Goal: Obtain resource: Download file/media

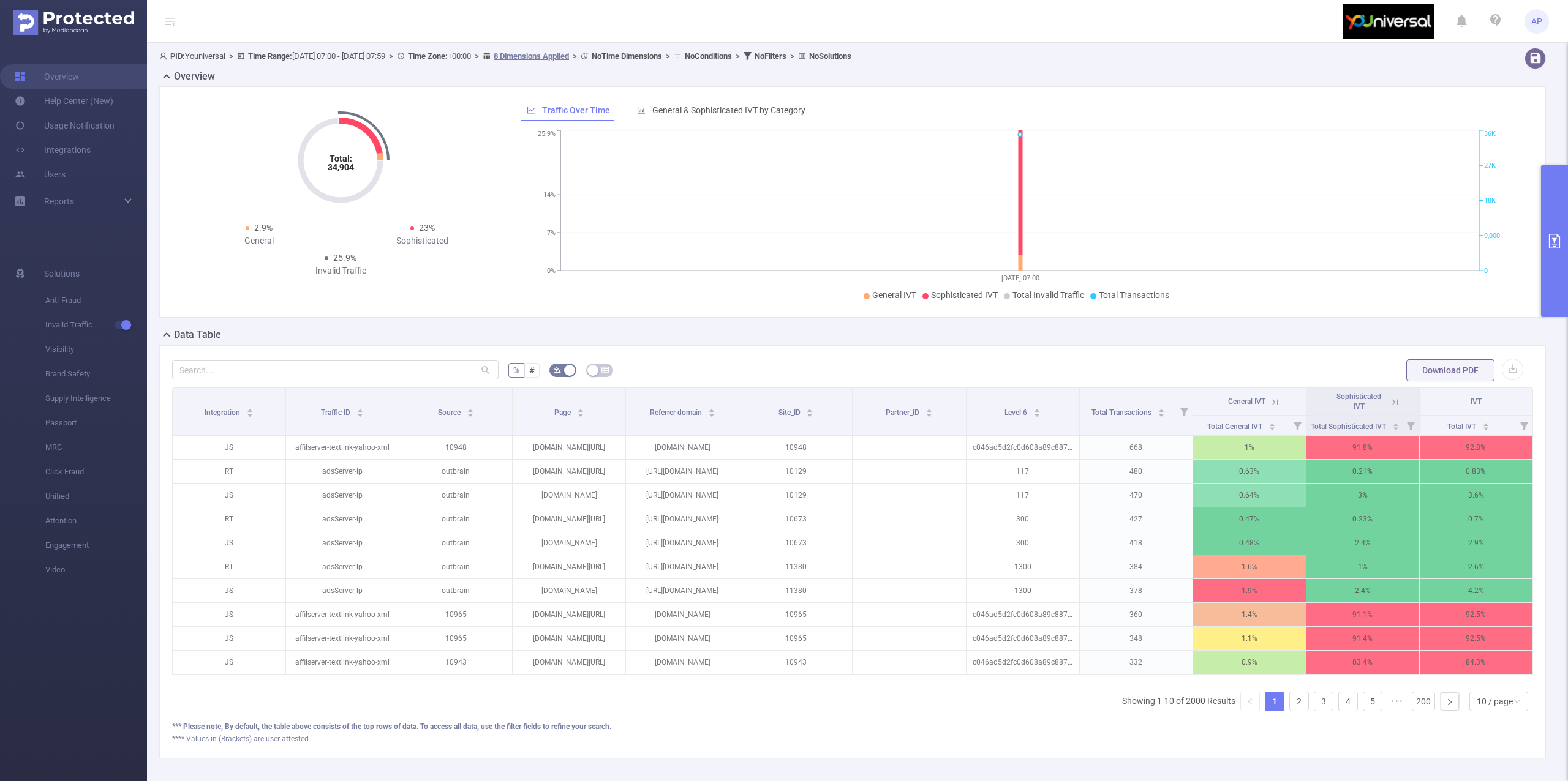
click at [1552, 212] on button "primary" at bounding box center [1555, 241] width 27 height 152
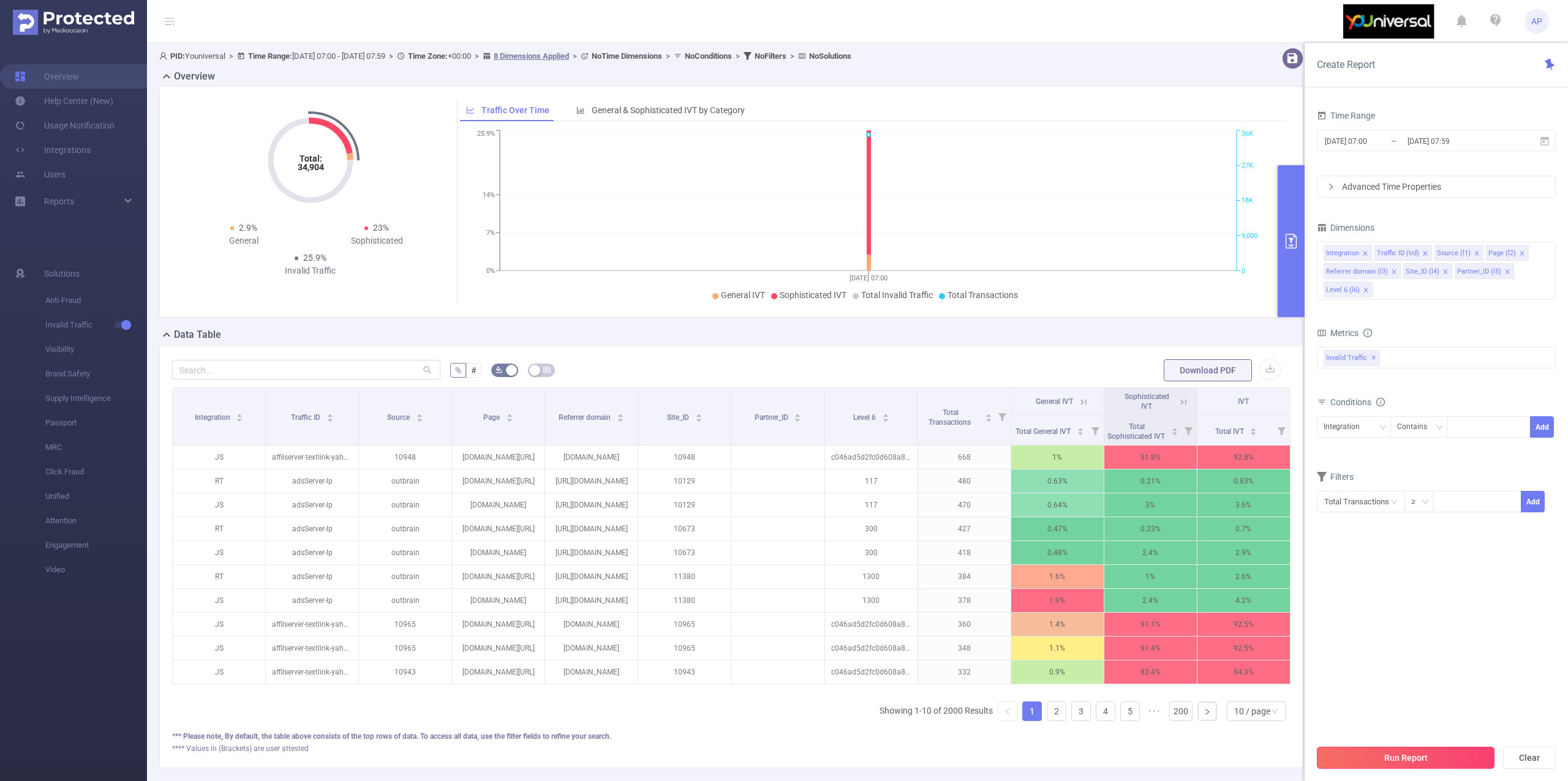
click at [1358, 761] on button "Run Report" at bounding box center [1405, 758] width 178 height 22
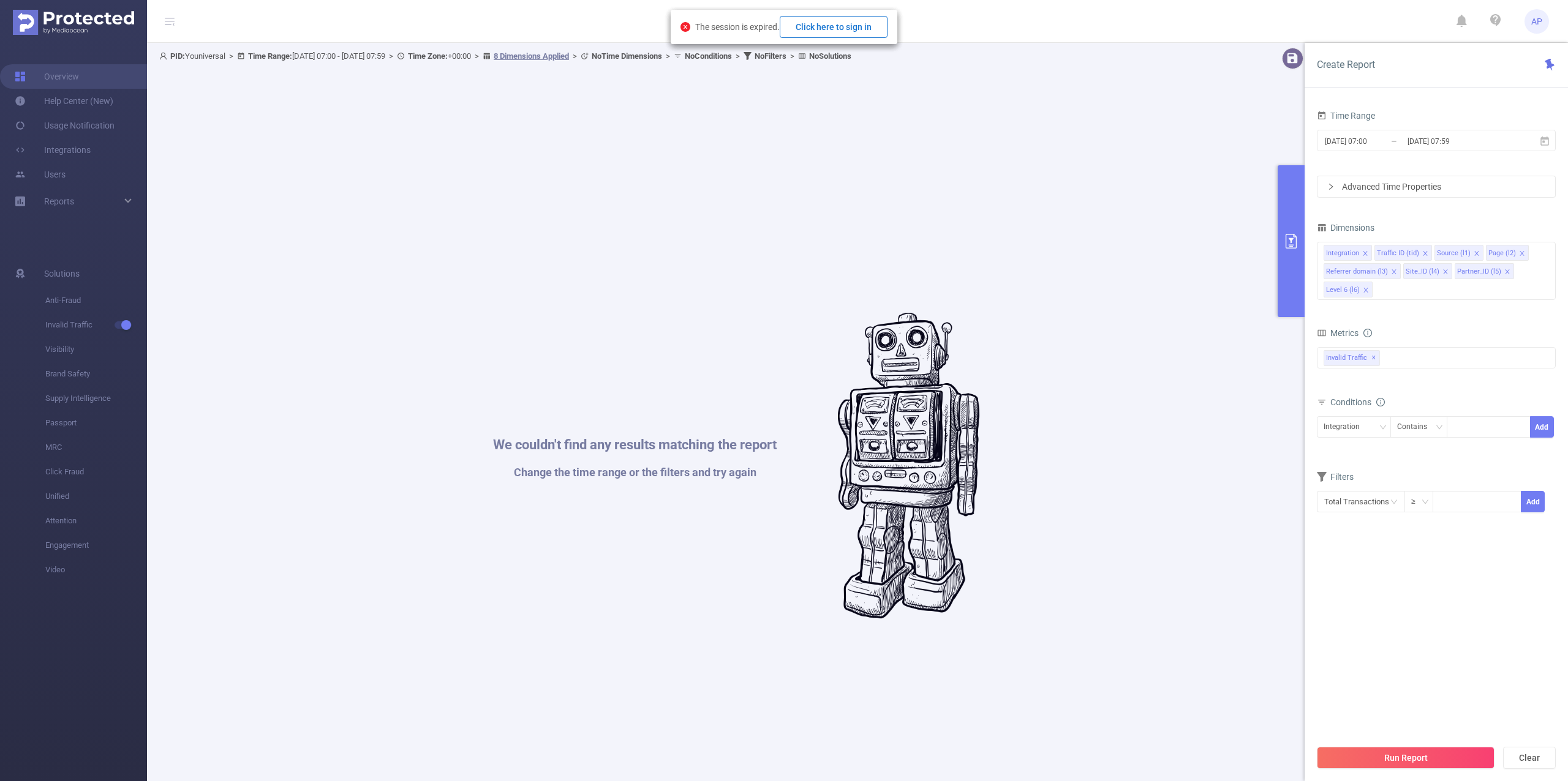
click at [823, 31] on button "Click here to sign in" at bounding box center [834, 27] width 108 height 22
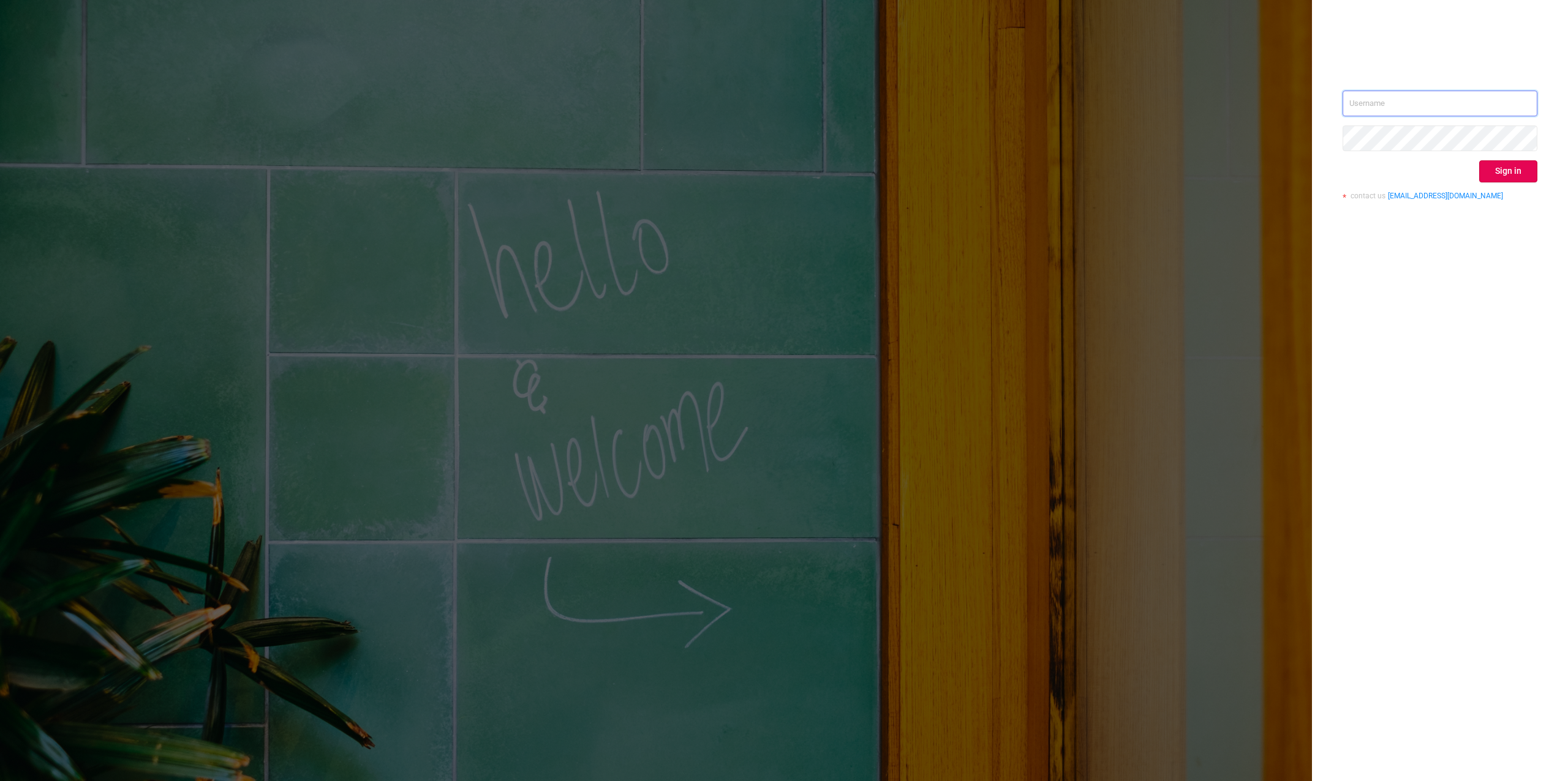
click at [1503, 104] on input "text" at bounding box center [1440, 103] width 194 height 26
type input "alexandre.persehais@youniversal.com"
click at [1498, 174] on button "Sign in" at bounding box center [1508, 171] width 58 height 22
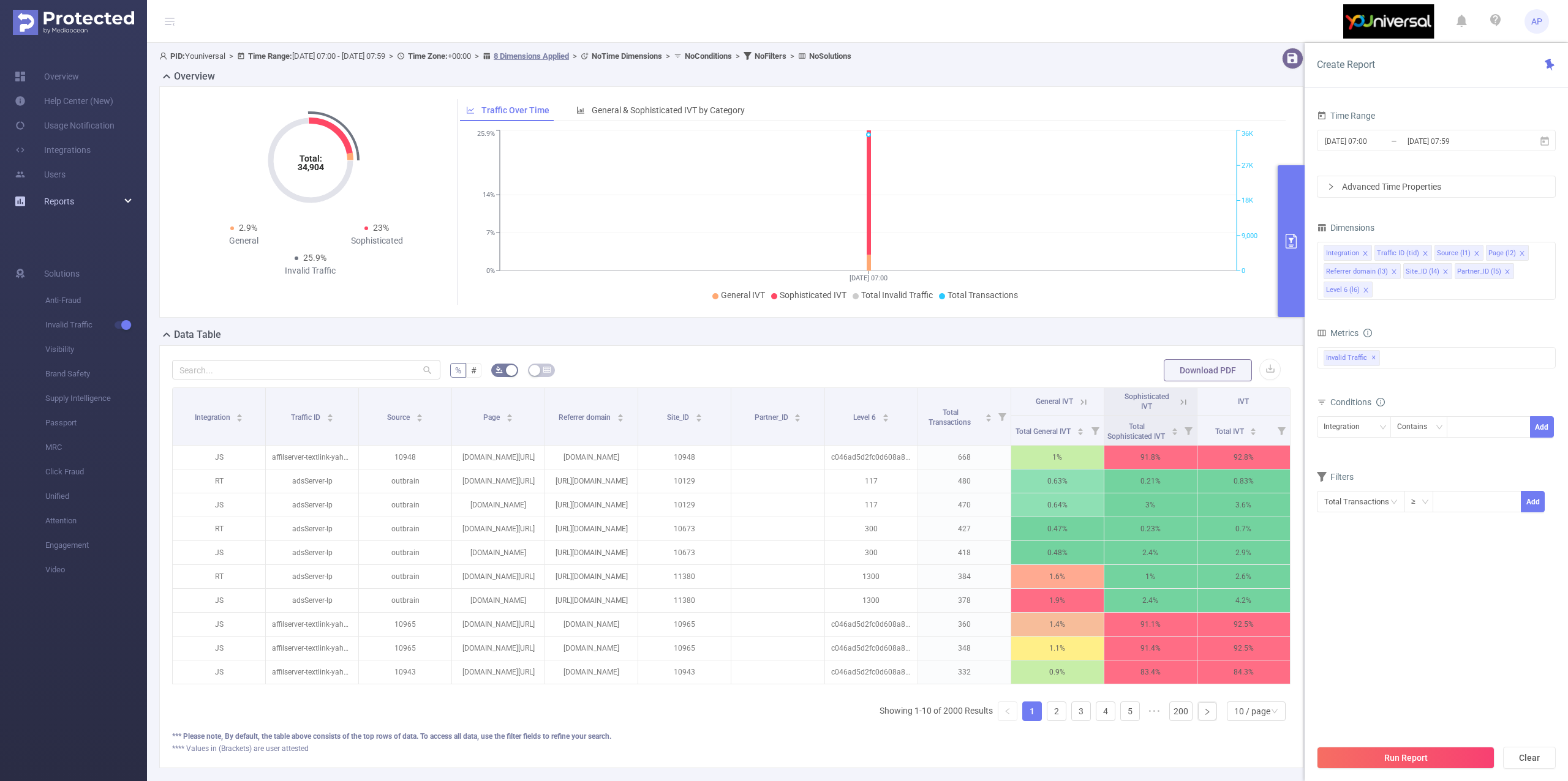
click at [86, 199] on div "Reports" at bounding box center [73, 201] width 147 height 24
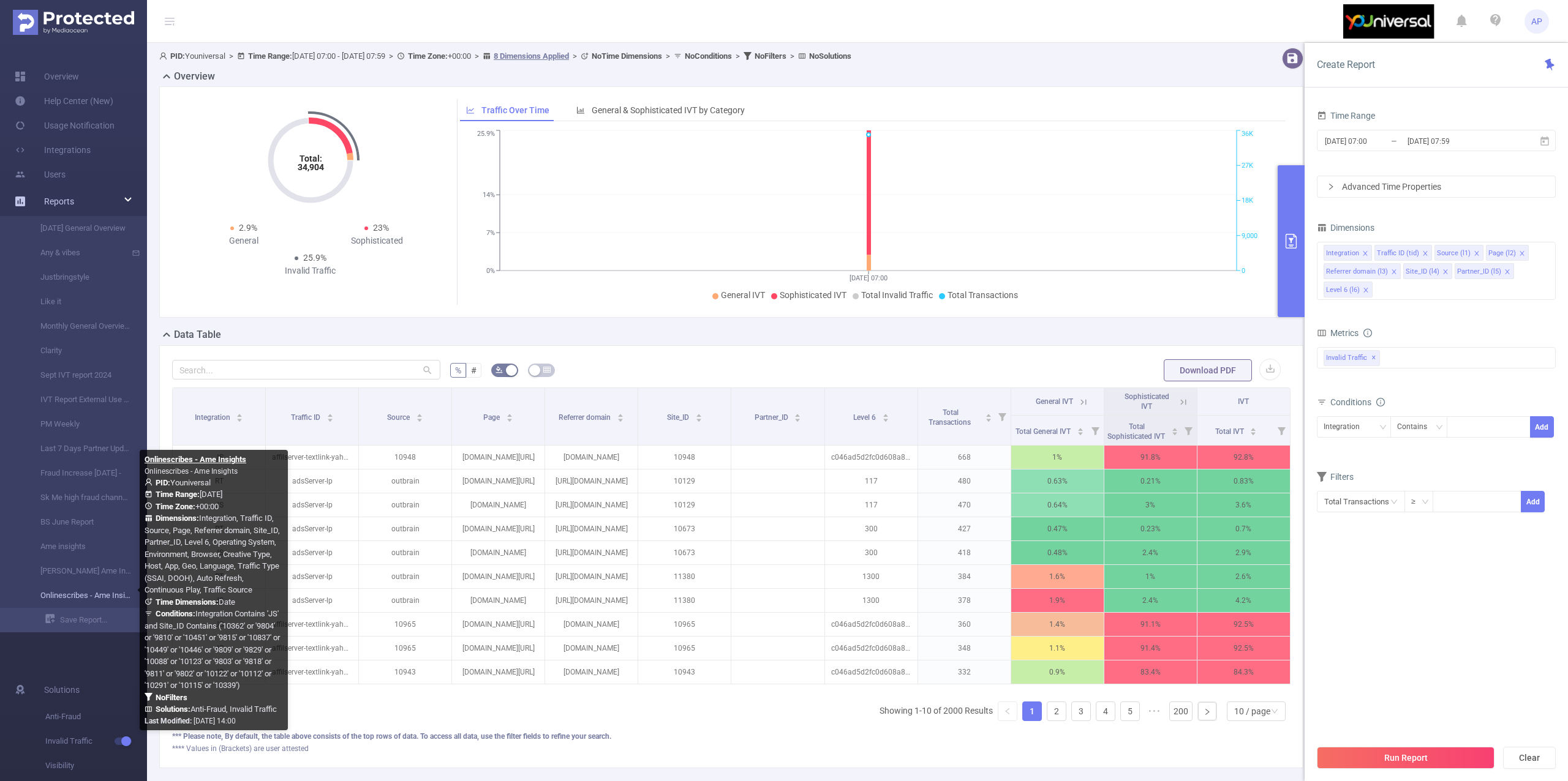
click at [102, 591] on link "Onlinescribes - Ame Insights" at bounding box center [78, 595] width 108 height 24
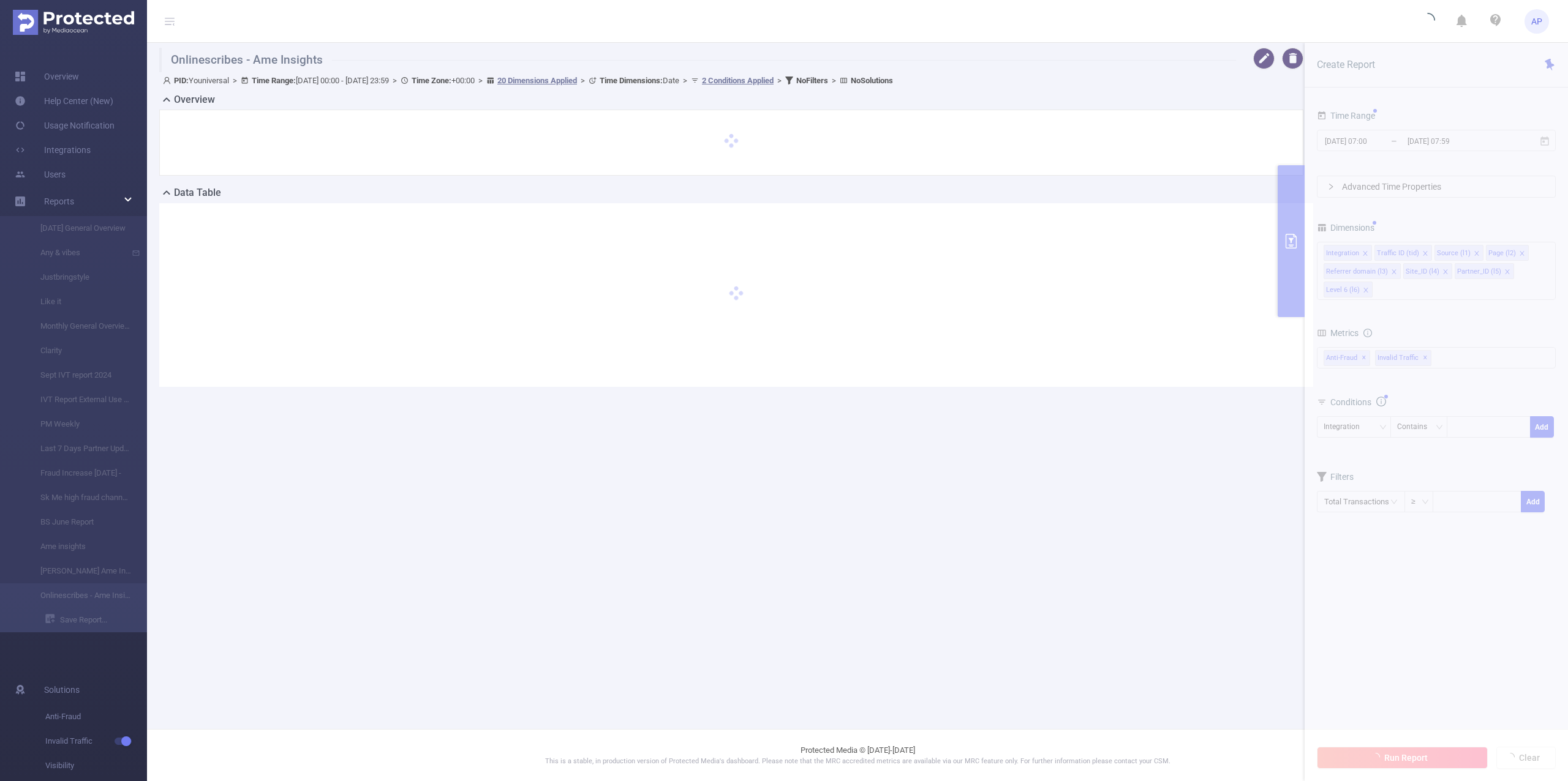
type input "2025-09-07 00:00"
type input "2025-09-07 23:59"
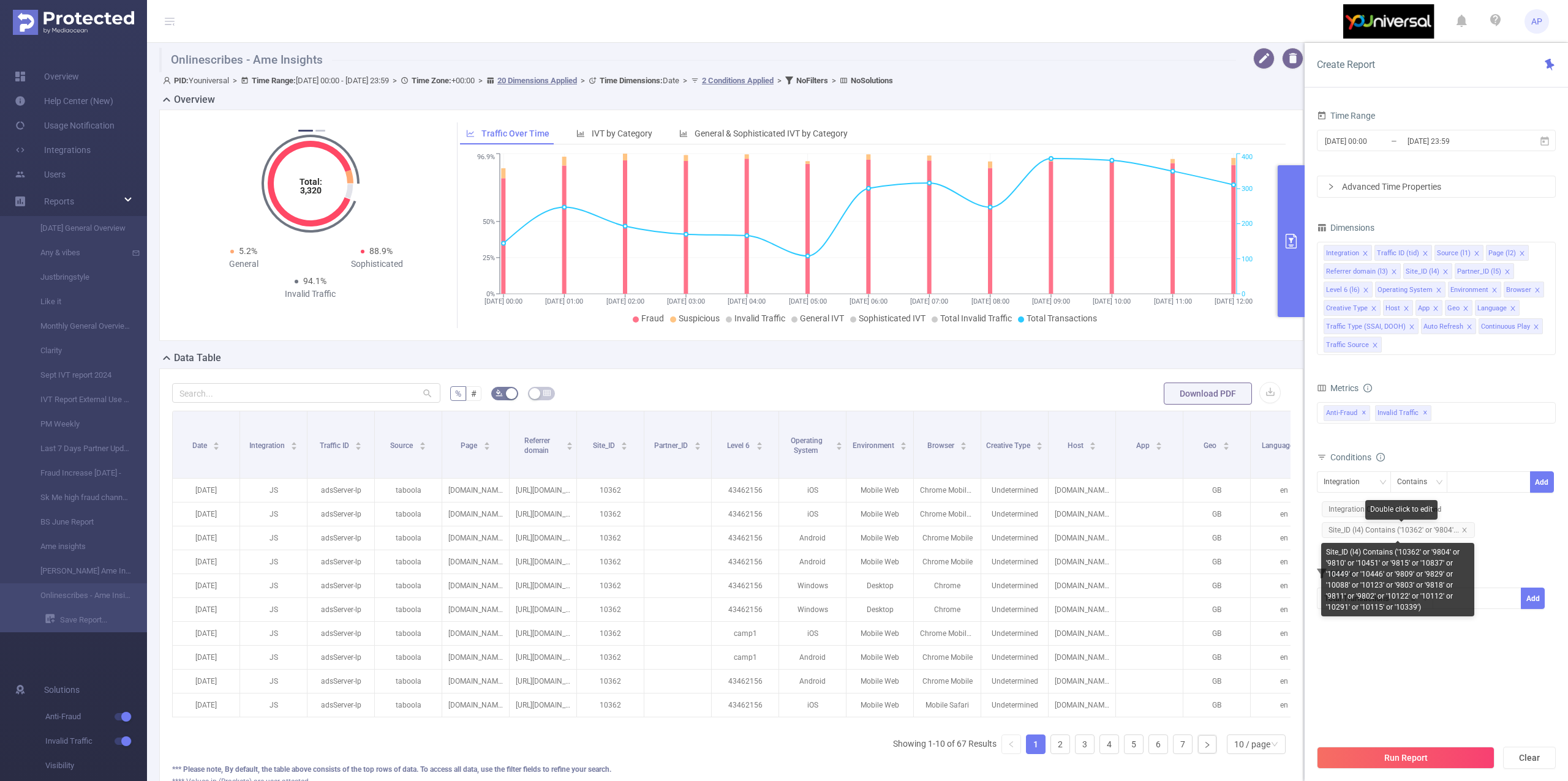
click at [1407, 532] on span "Site_ID (l4) Contains ('10362' or '9804'..." at bounding box center [1398, 530] width 153 height 16
click at [1432, 535] on span "Site_ID (l4) Contains ('10362' or '9804'..." at bounding box center [1398, 530] width 153 height 16
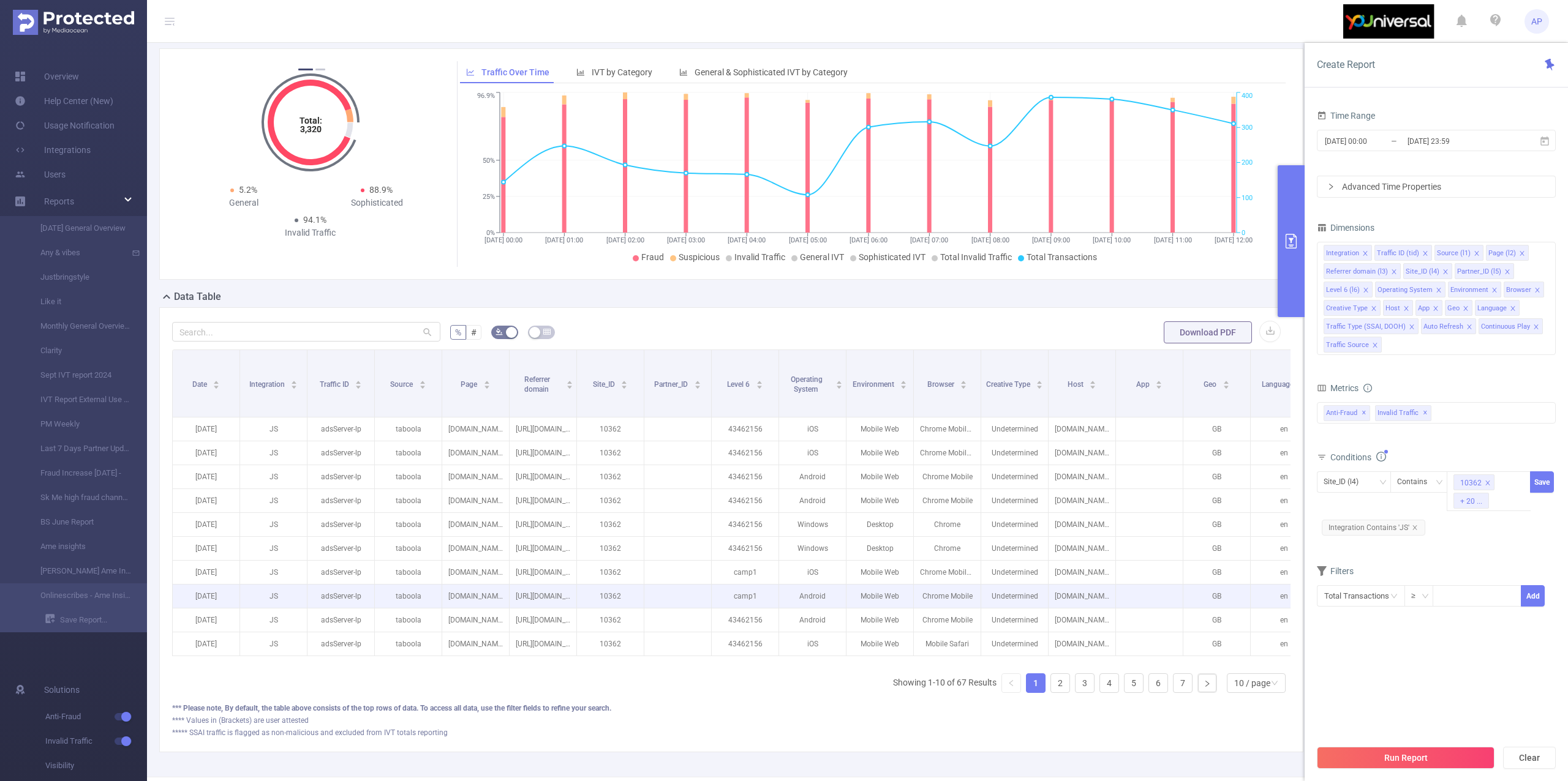
scroll to position [125, 0]
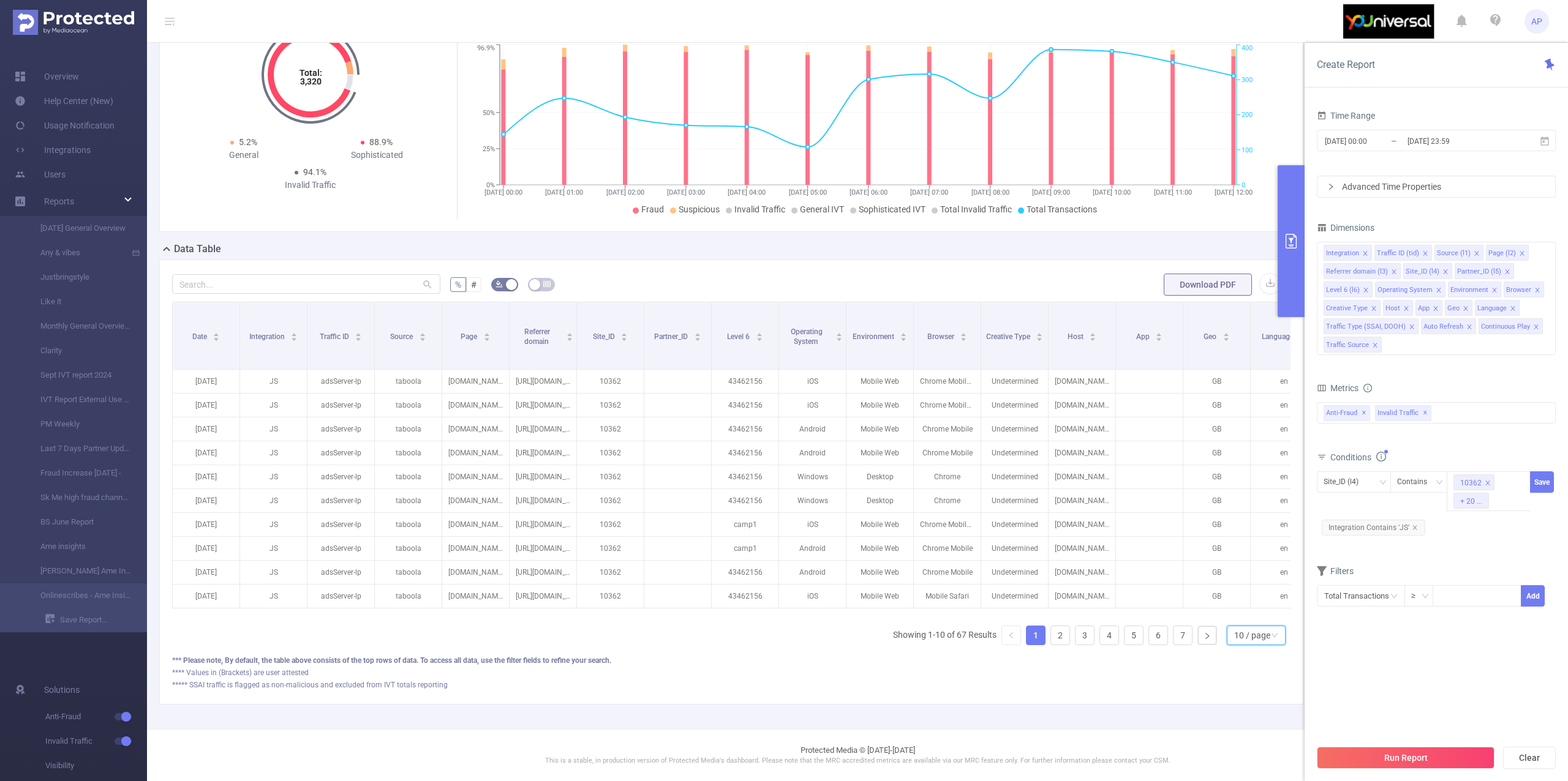
click at [1227, 635] on div "10 / page" at bounding box center [1255, 636] width 59 height 19
click at [1238, 618] on li "50 / page" at bounding box center [1243, 628] width 60 height 19
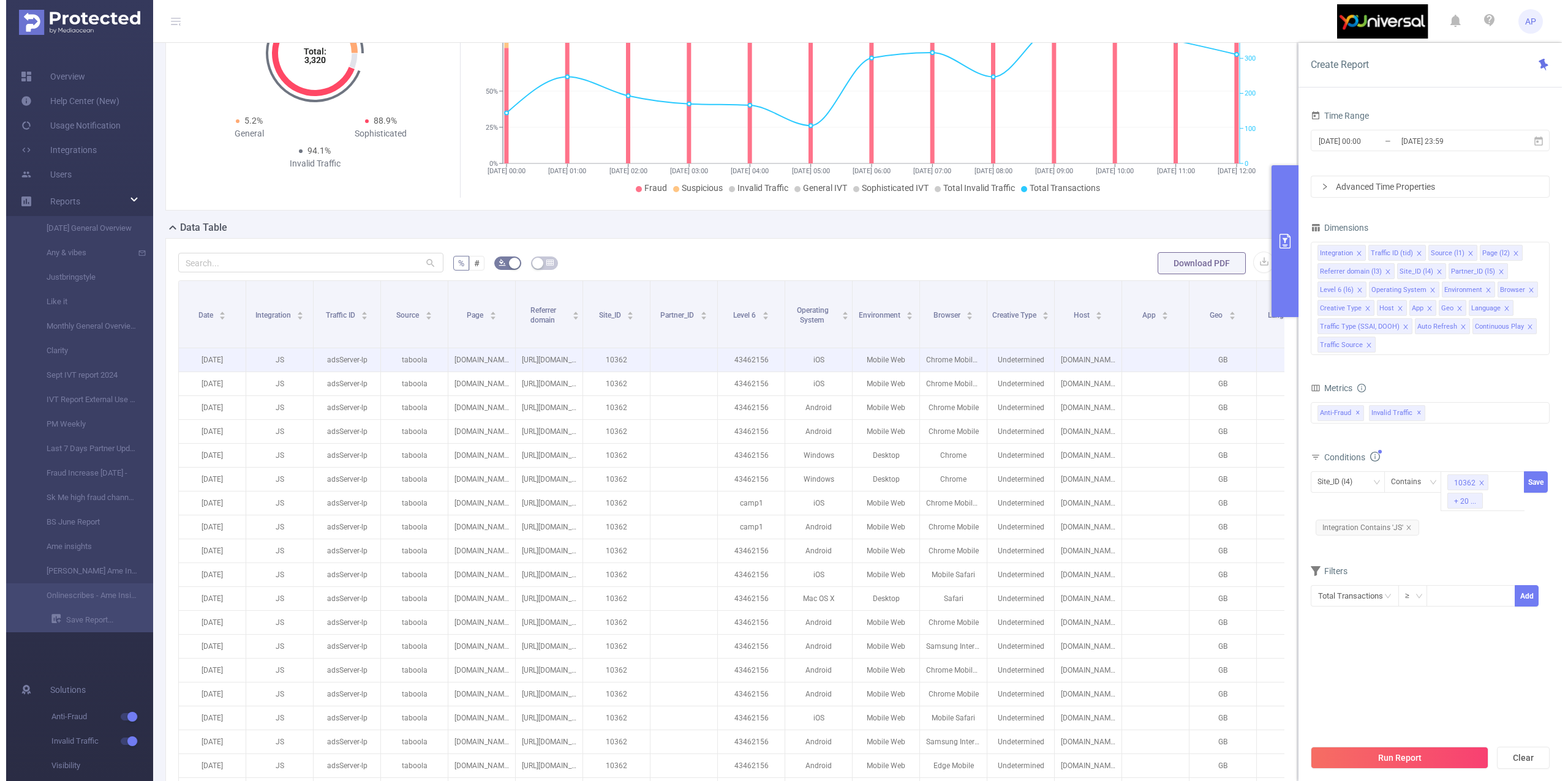
scroll to position [27, 0]
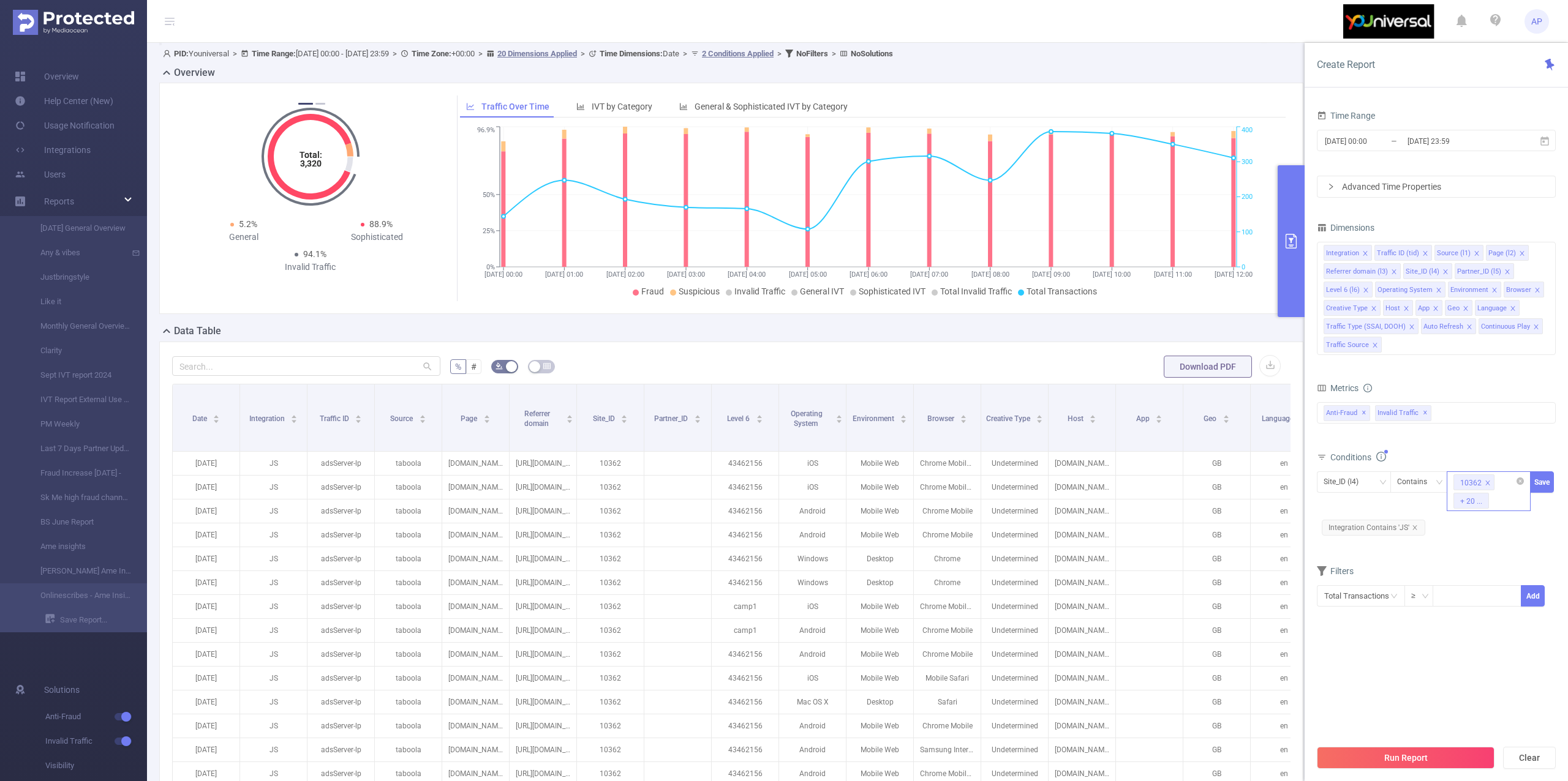
click at [1488, 485] on icon "icon: close" at bounding box center [1488, 483] width 4 height 4
click at [1480, 478] on span at bounding box center [1483, 483] width 6 height 13
click at [1485, 483] on icon "icon: close" at bounding box center [1483, 483] width 6 height 6
click at [1486, 483] on icon "icon: close" at bounding box center [1488, 483] width 4 height 4
click at [1485, 483] on icon "icon: close" at bounding box center [1483, 483] width 4 height 4
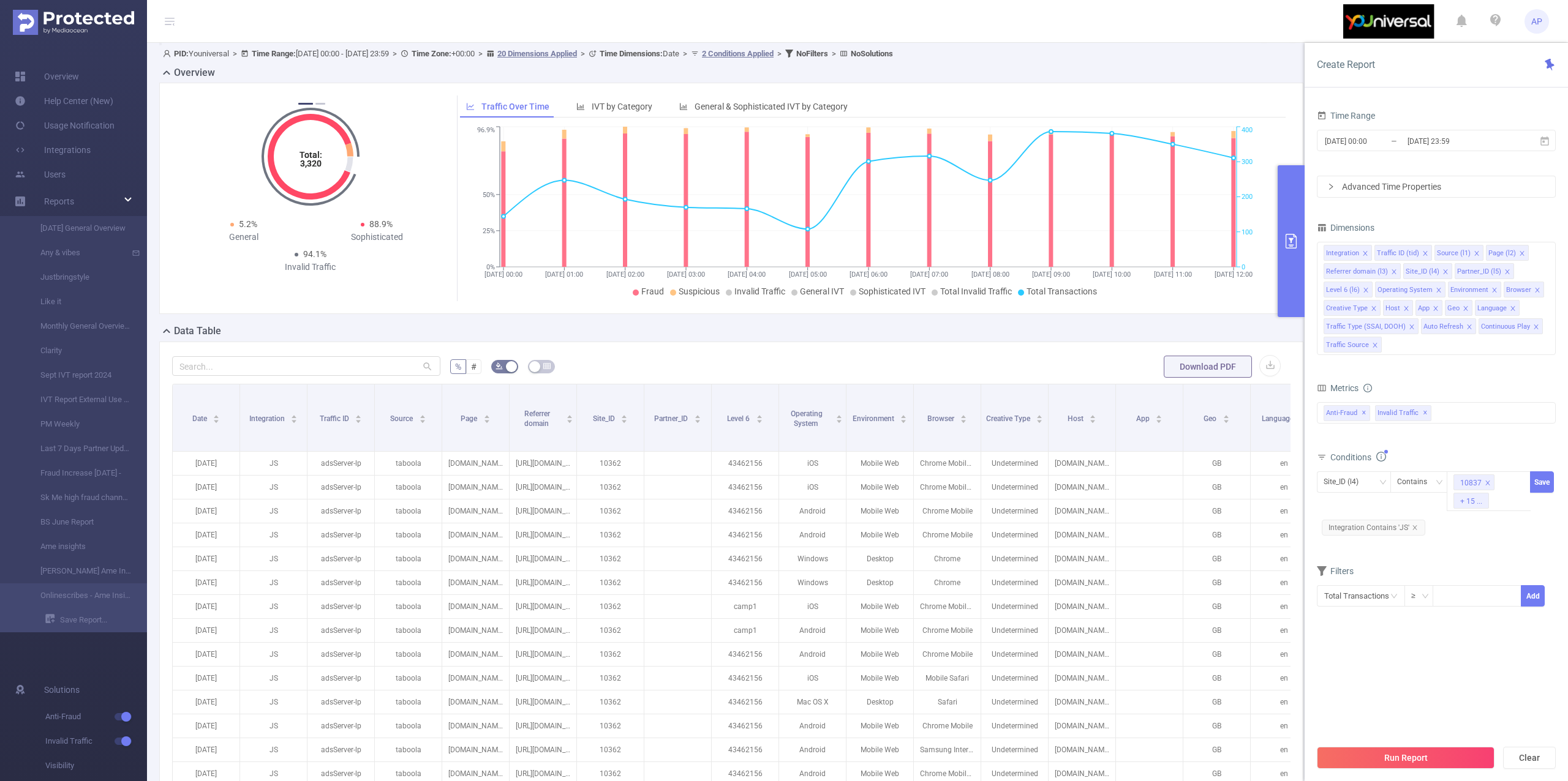
click at [1486, 483] on icon "icon: close" at bounding box center [1488, 483] width 4 height 4
click at [1492, 472] on ul "10449 + 14 ..." at bounding box center [1489, 472] width 71 height 0
click at [1488, 484] on icon "icon: close" at bounding box center [1487, 483] width 6 height 6
click at [1485, 481] on icon "icon: close" at bounding box center [1483, 483] width 6 height 6
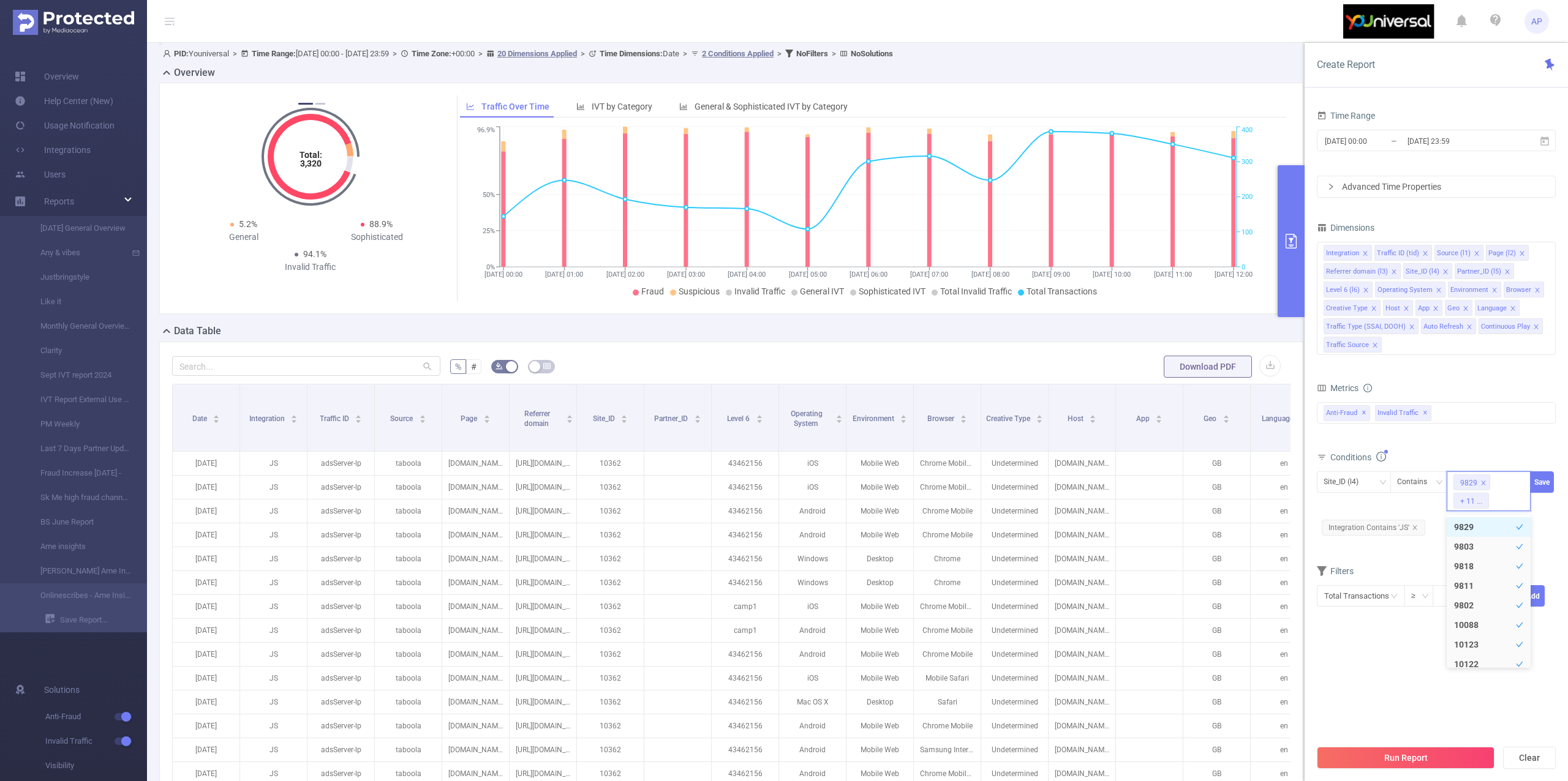
click at [1485, 481] on icon "icon: close" at bounding box center [1483, 483] width 6 height 6
click at [1485, 481] on icon "icon: close" at bounding box center [1487, 483] width 6 height 6
drag, startPoint x: 1485, startPoint y: 491, endPoint x: 1485, endPoint y: 483, distance: 8.0
click at [1485, 489] on li "9803" at bounding box center [1472, 482] width 37 height 16
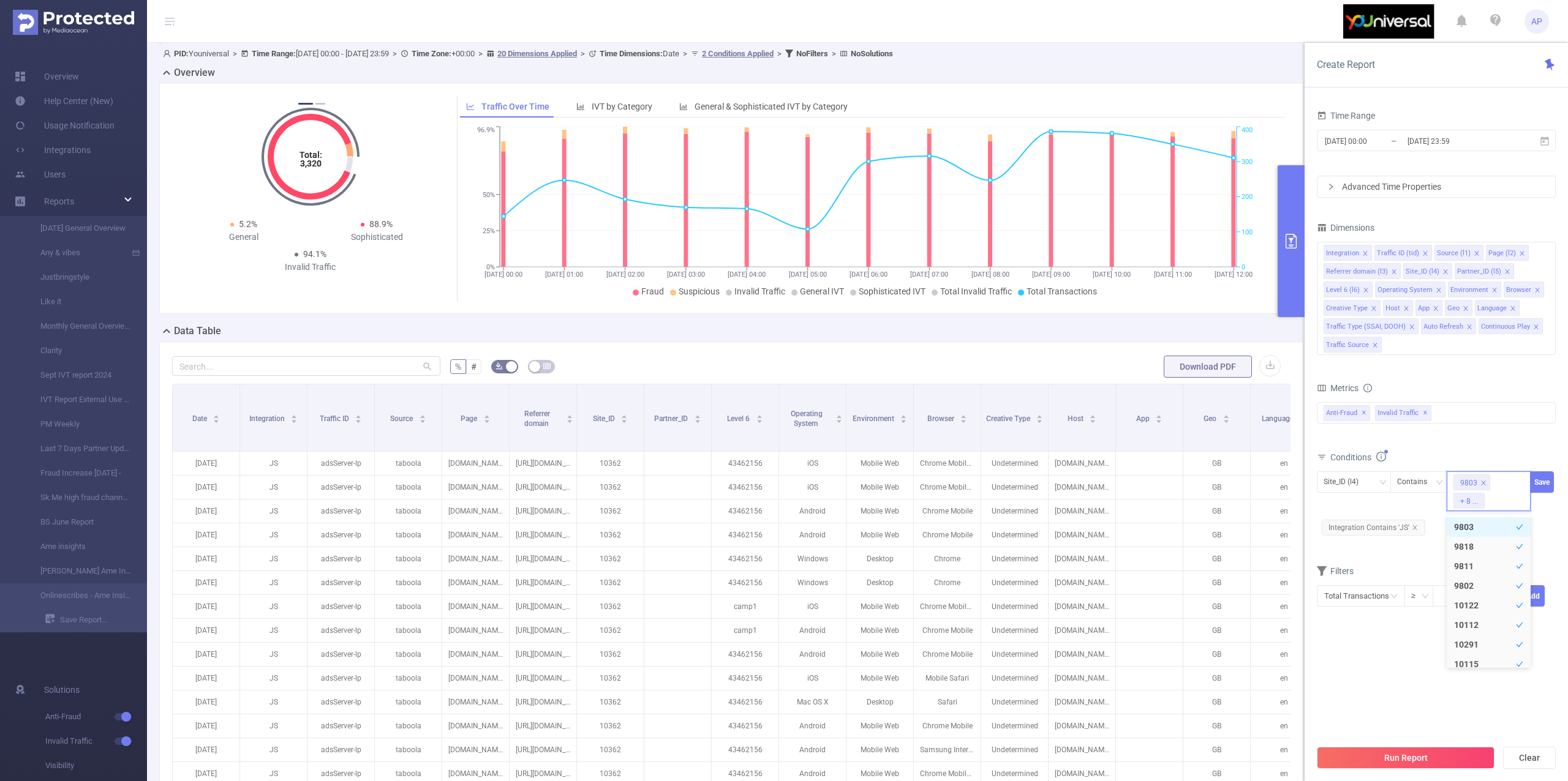
click at [1485, 483] on icon "icon: close" at bounding box center [1483, 483] width 4 height 4
click at [1485, 487] on icon "icon: close" at bounding box center [1483, 483] width 6 height 6
click at [1484, 487] on icon "icon: close" at bounding box center [1483, 483] width 6 height 6
click at [1482, 487] on icon "icon: close" at bounding box center [1483, 483] width 6 height 6
click at [1482, 487] on li "10122" at bounding box center [1474, 482] width 41 height 16
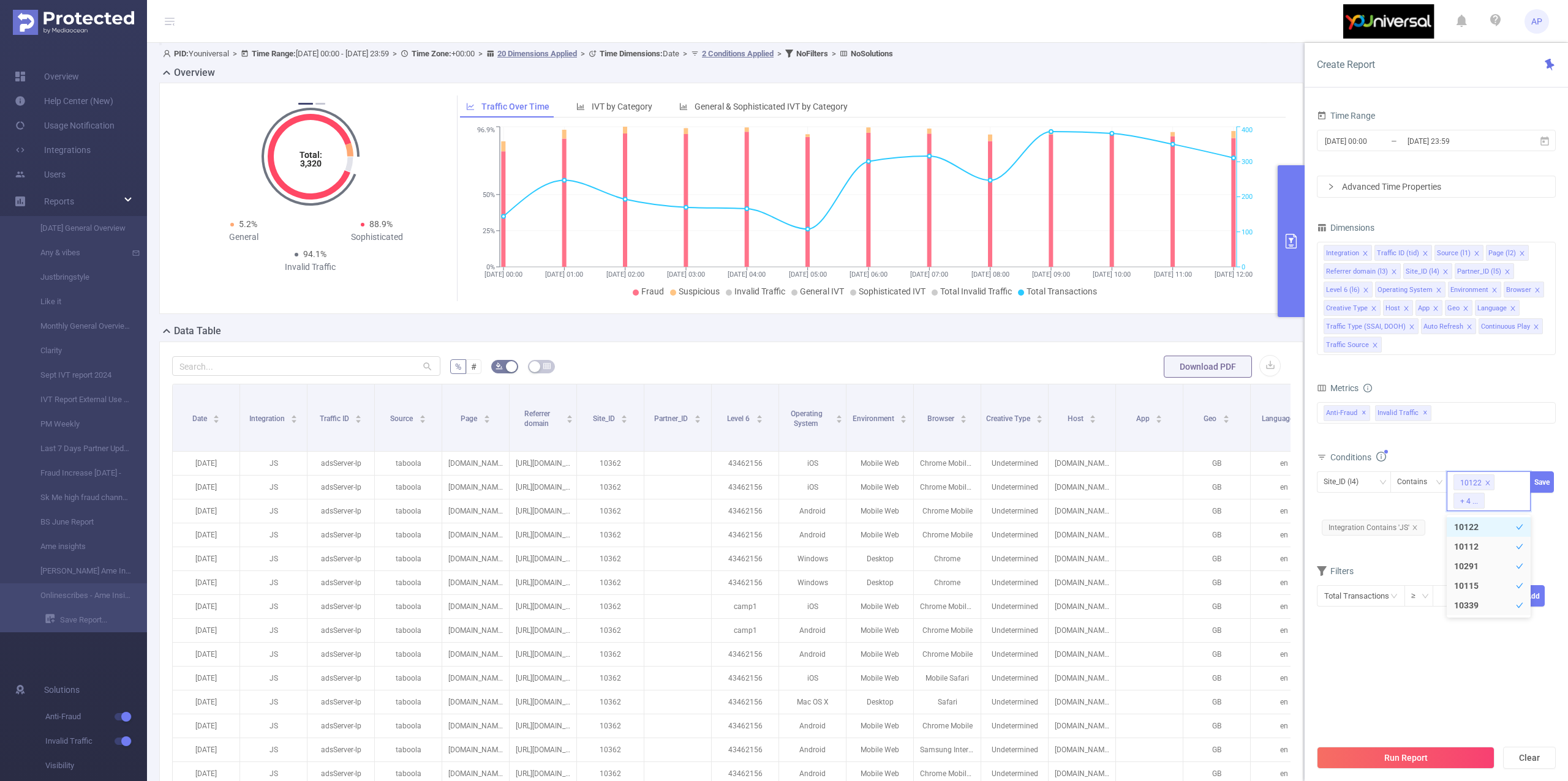
click at [1483, 487] on li "10122" at bounding box center [1474, 482] width 41 height 16
click at [1485, 485] on icon "icon: close" at bounding box center [1487, 483] width 6 height 6
click at [1485, 483] on icon "icon: close" at bounding box center [1487, 483] width 6 height 6
click at [1522, 480] on icon "icon: close-circle" at bounding box center [1520, 482] width 8 height 8
click at [1464, 525] on div "Site_ID (l4) Contains Save Integration Contains 'JS'" at bounding box center [1436, 497] width 239 height 56
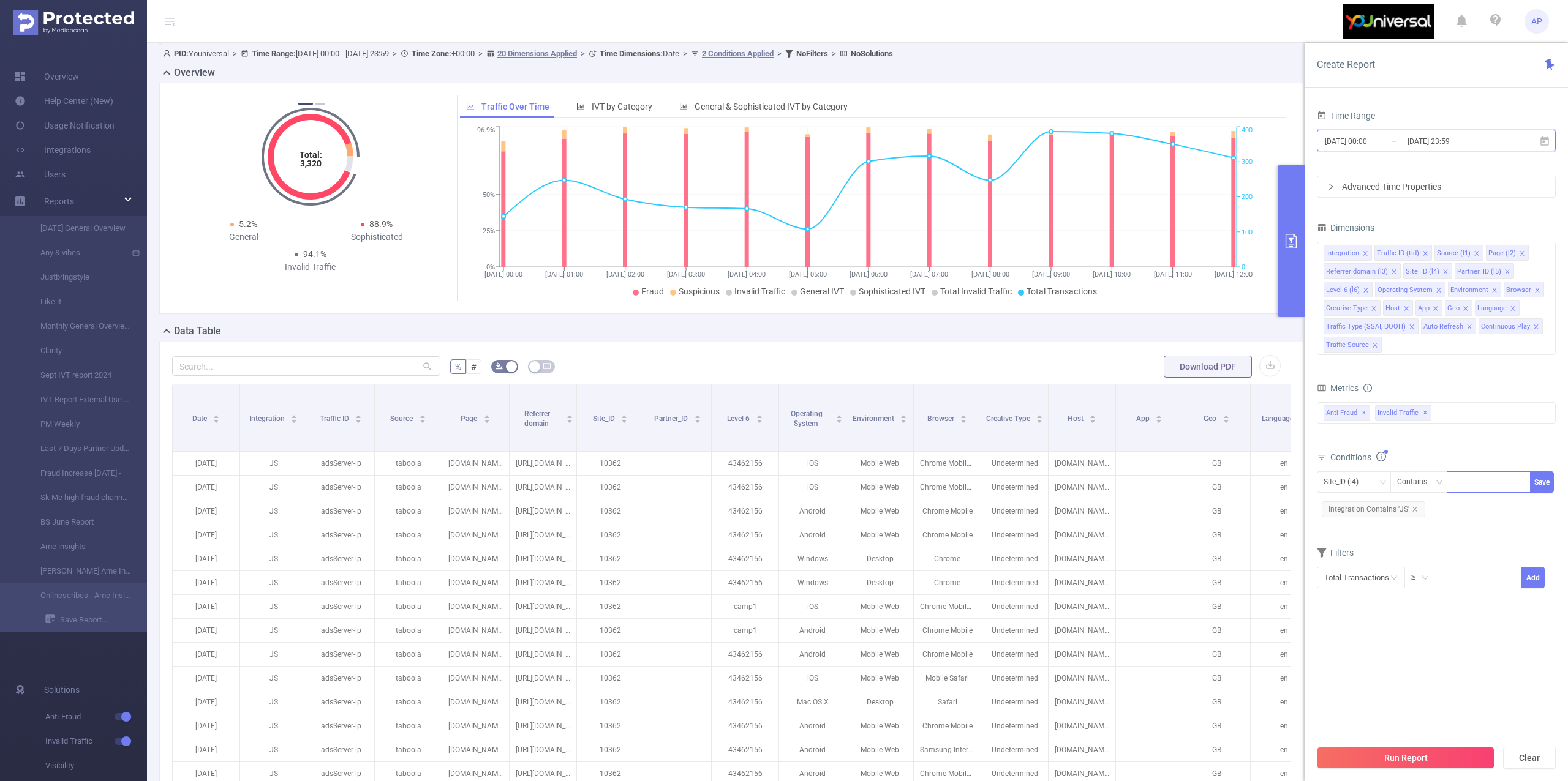
click at [1546, 140] on icon at bounding box center [1544, 140] width 11 height 11
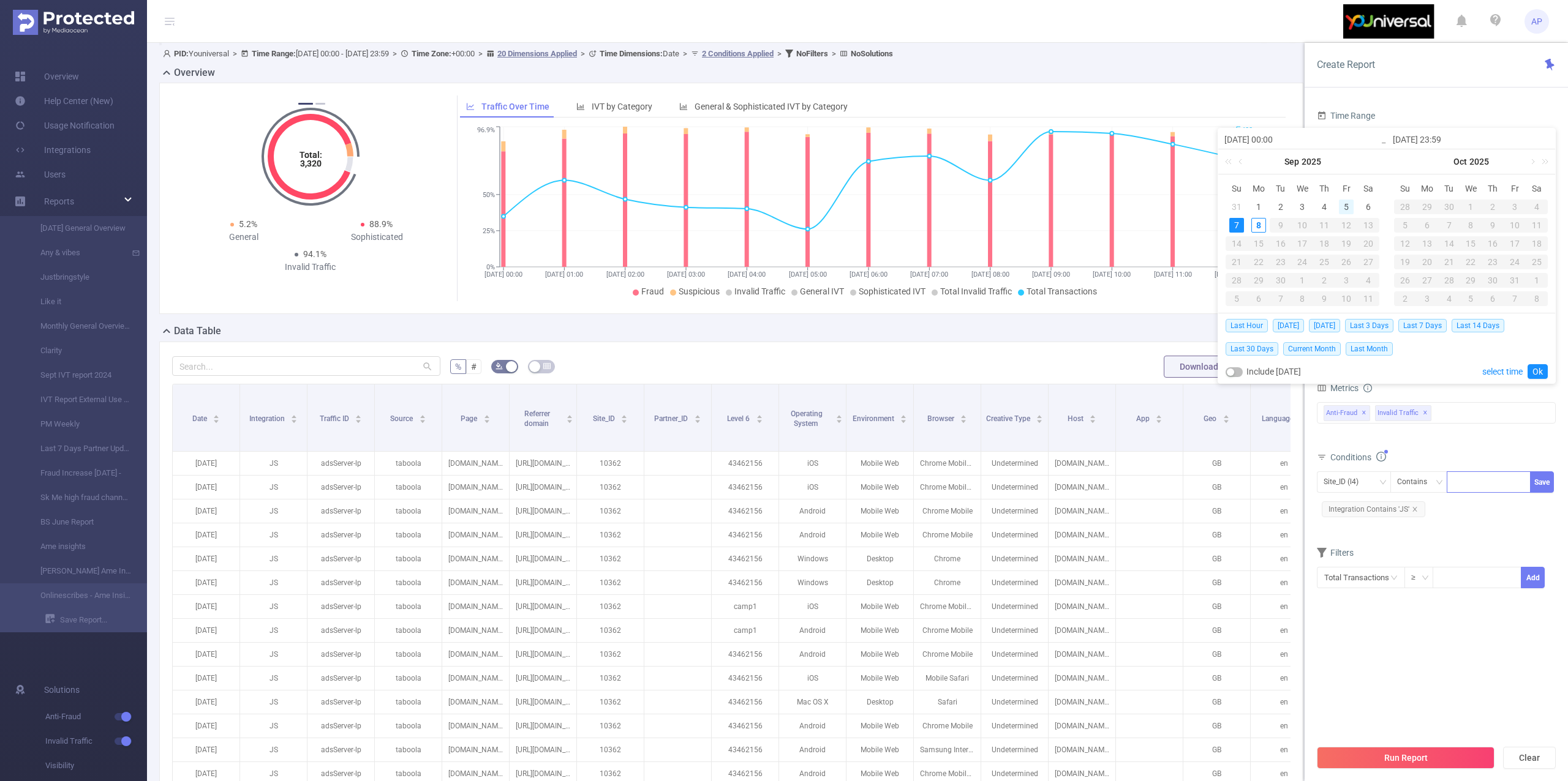
click at [1343, 209] on div "5" at bounding box center [1346, 207] width 14 height 14
click at [1237, 234] on td "7" at bounding box center [1236, 225] width 22 height 18
type input "2025-09-05 00:00"
click at [1549, 370] on div "Last Hour Today Yesterday Last 3 Days Last 7 Days Last 14 Days Last 30 Days Cur…" at bounding box center [1386, 347] width 337 height 70
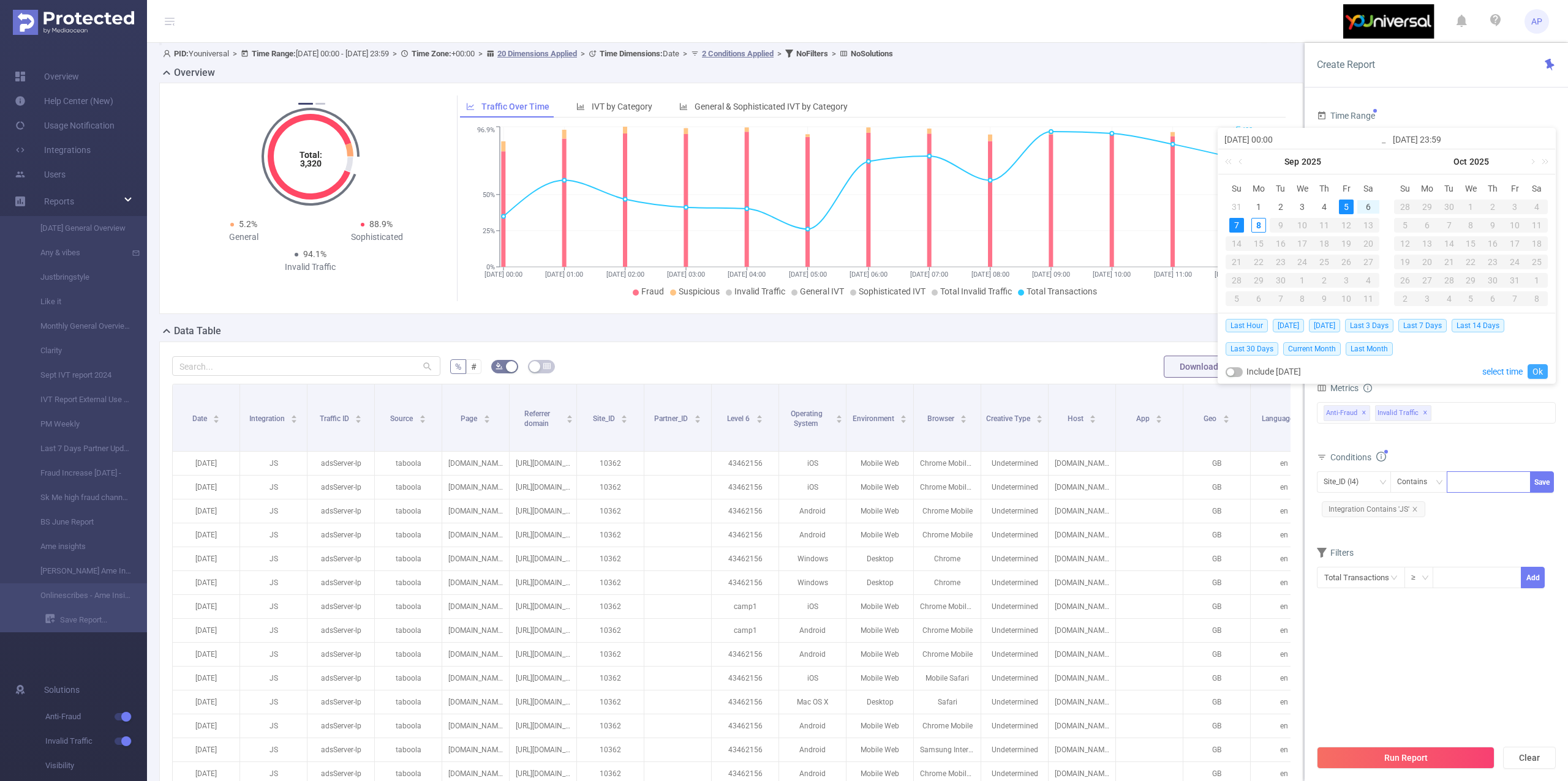
click at [1541, 365] on link "Ok" at bounding box center [1537, 371] width 20 height 14
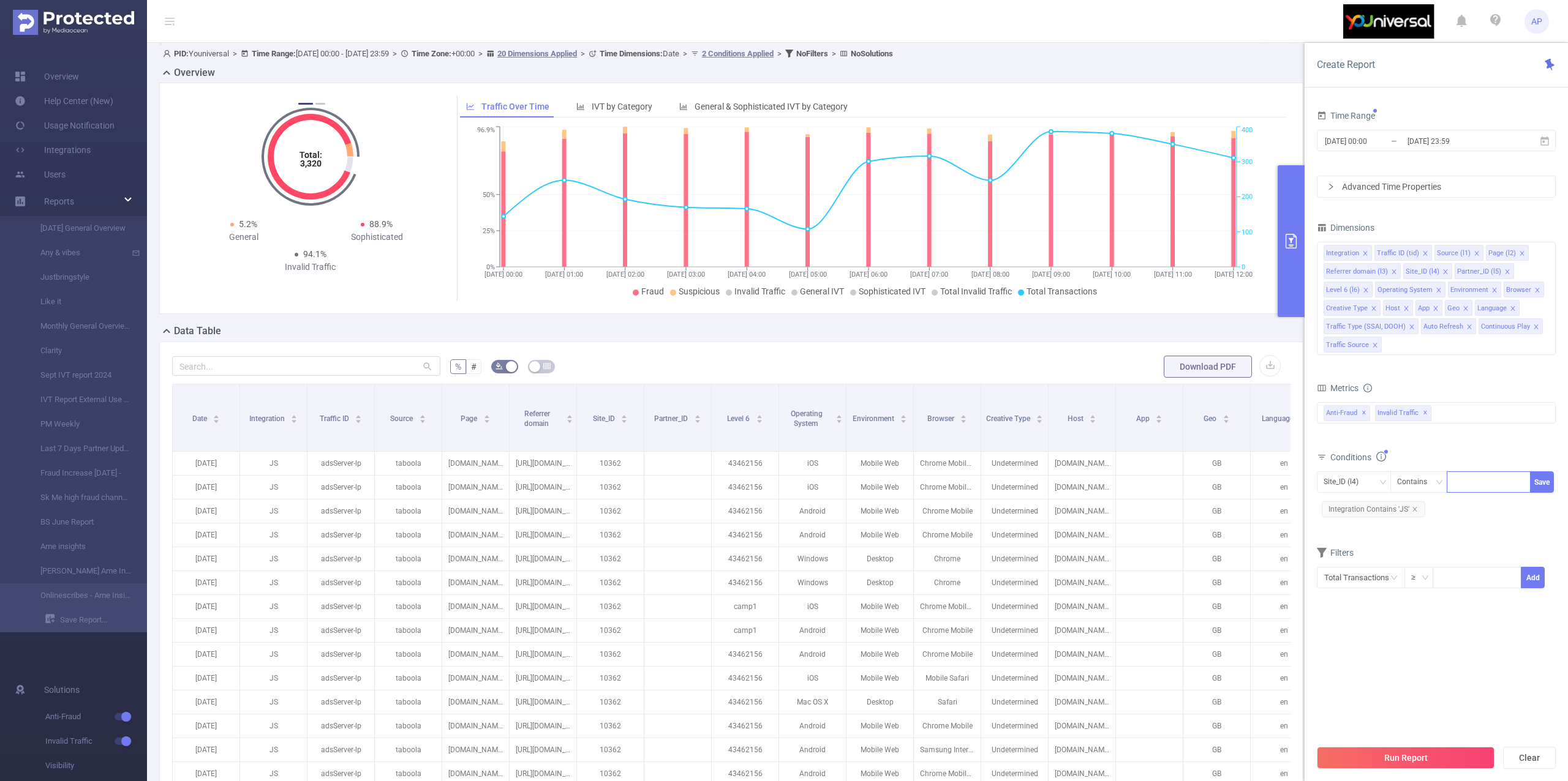
click at [1387, 191] on div "Advanced Time Properties" at bounding box center [1436, 187] width 238 height 21
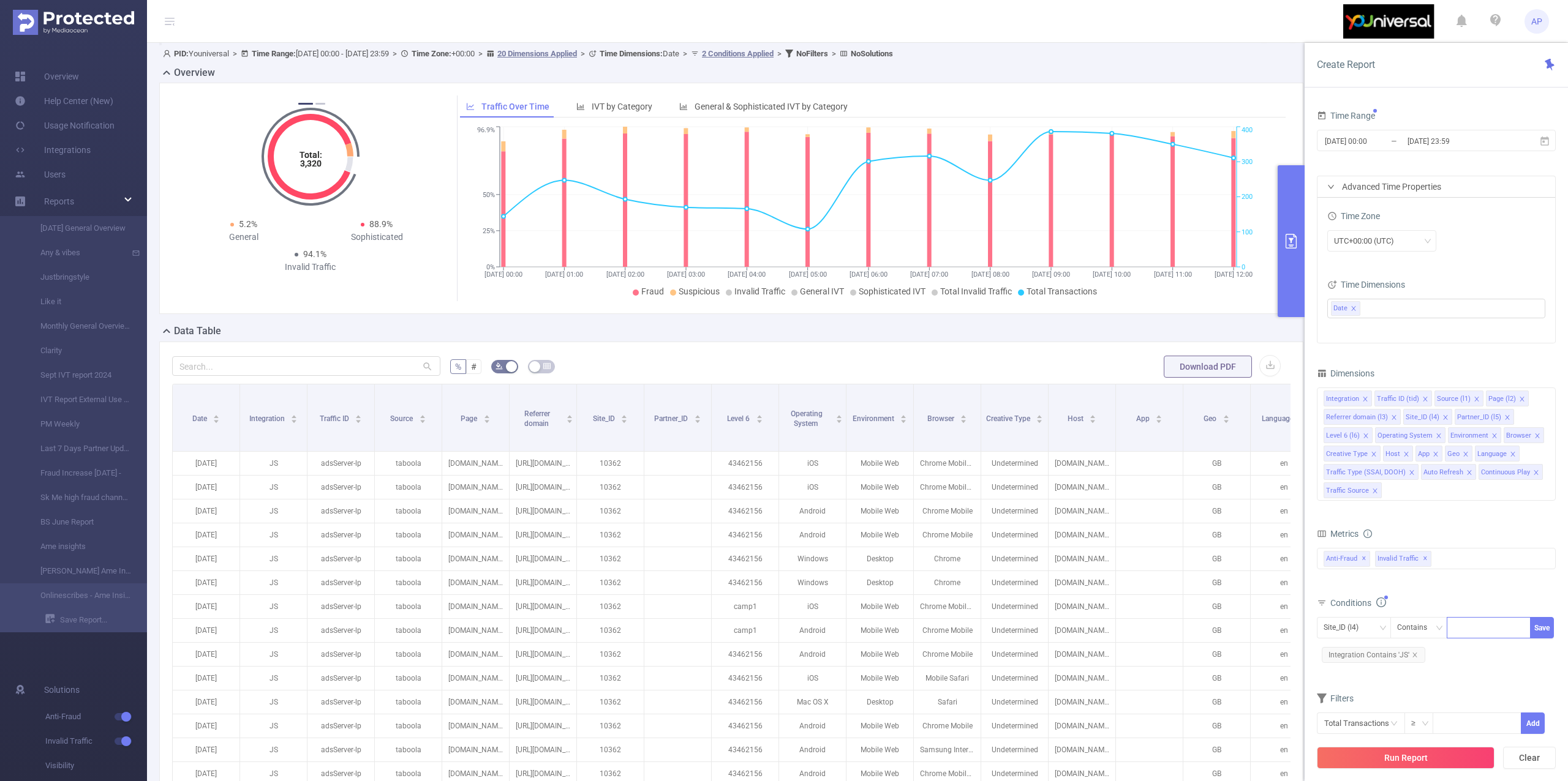
click at [1357, 182] on div "Advanced Time Properties" at bounding box center [1436, 187] width 238 height 21
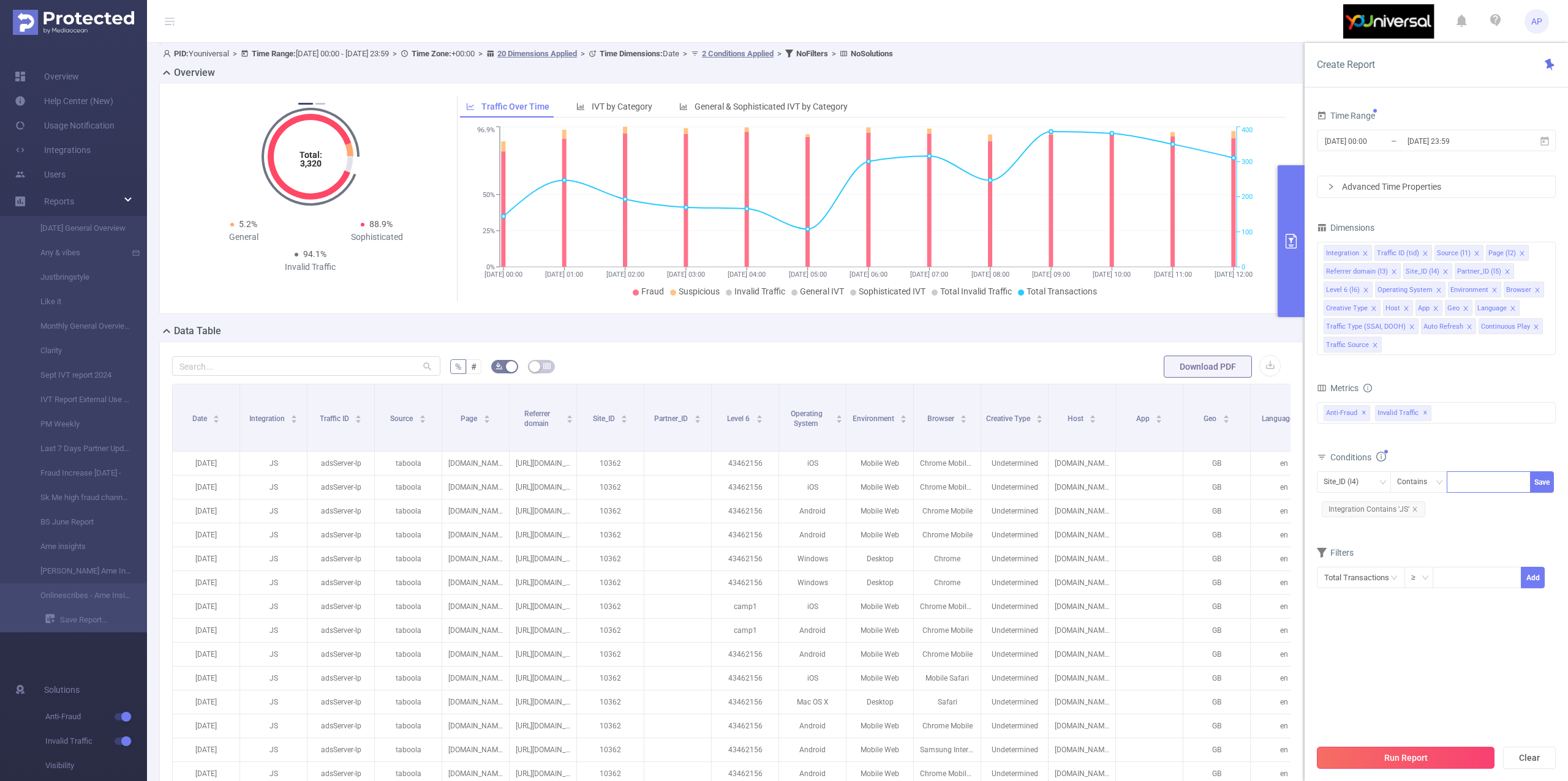
click at [1386, 760] on button "Run Report" at bounding box center [1405, 758] width 178 height 22
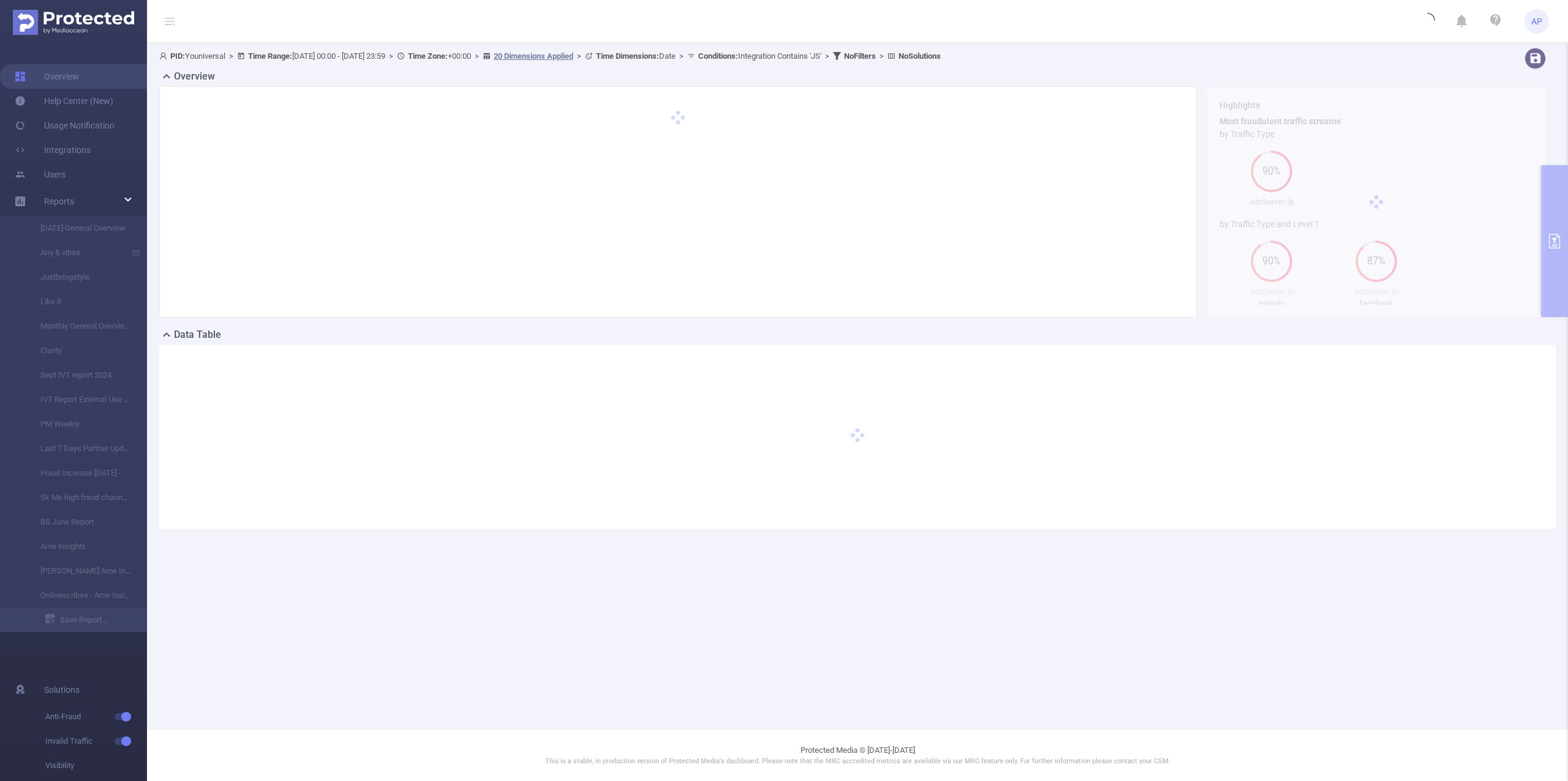
scroll to position [0, 0]
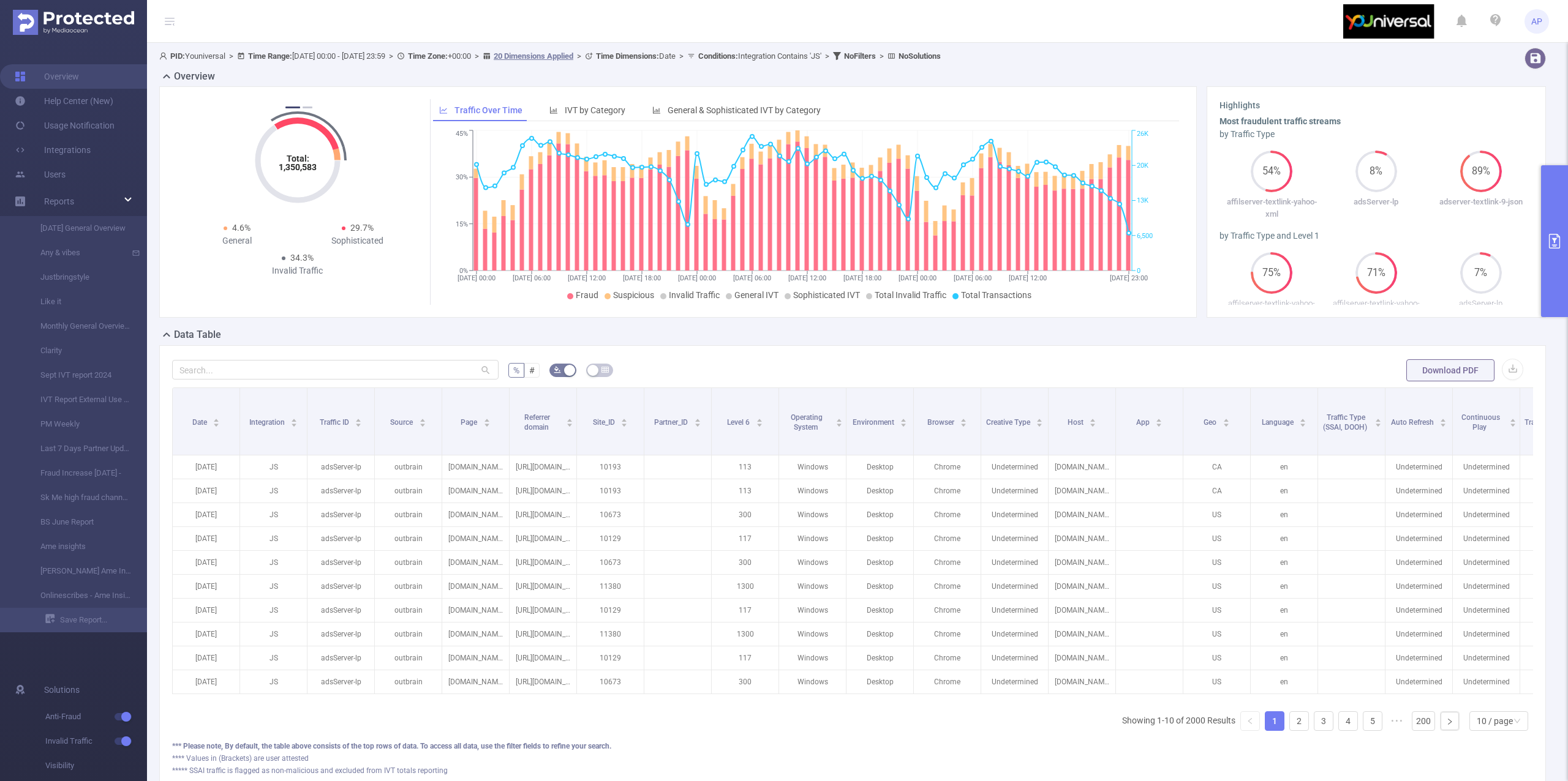
click at [1554, 219] on button "primary" at bounding box center [1555, 241] width 27 height 152
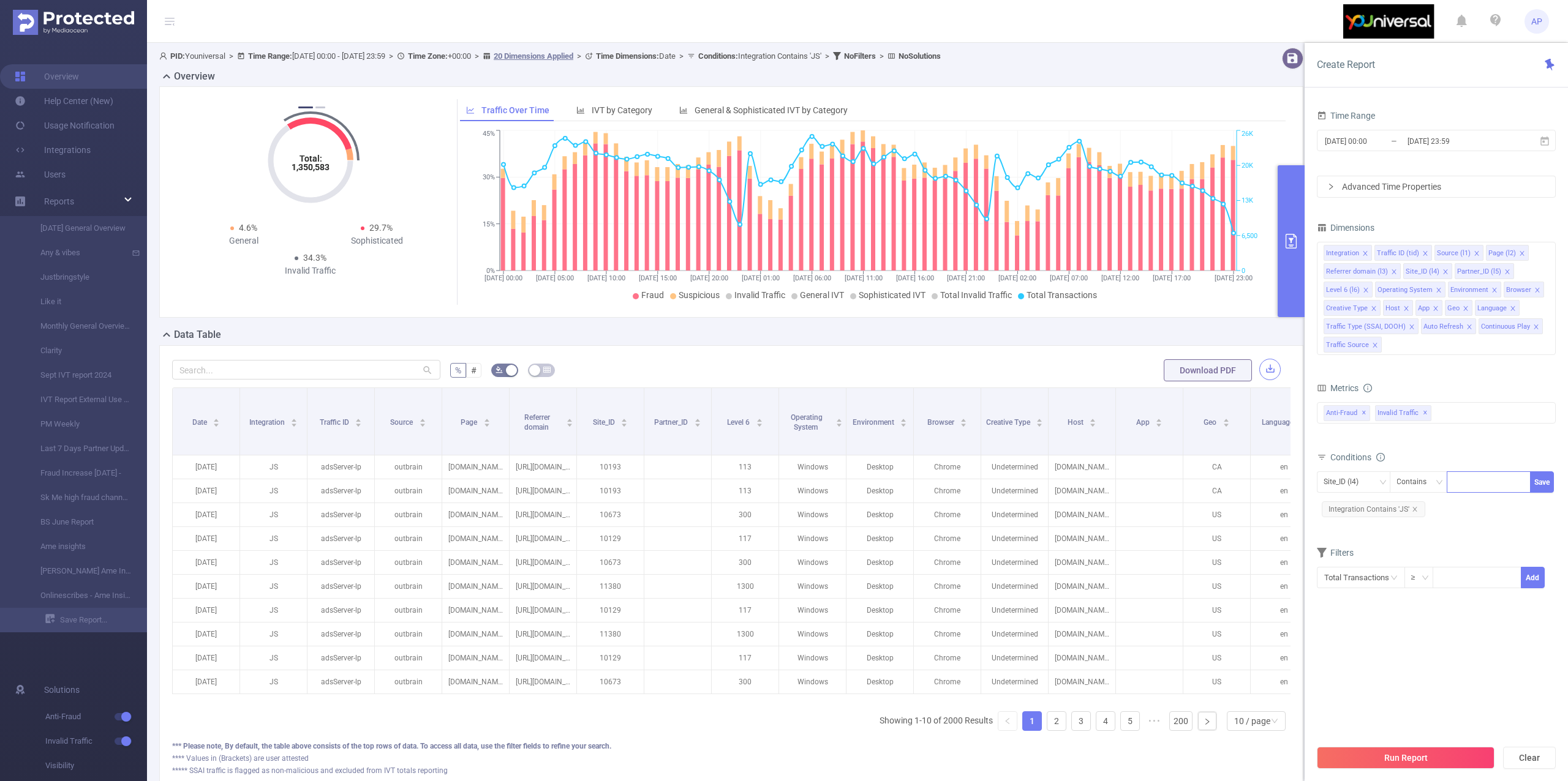
click at [1259, 372] on button "button" at bounding box center [1270, 369] width 21 height 21
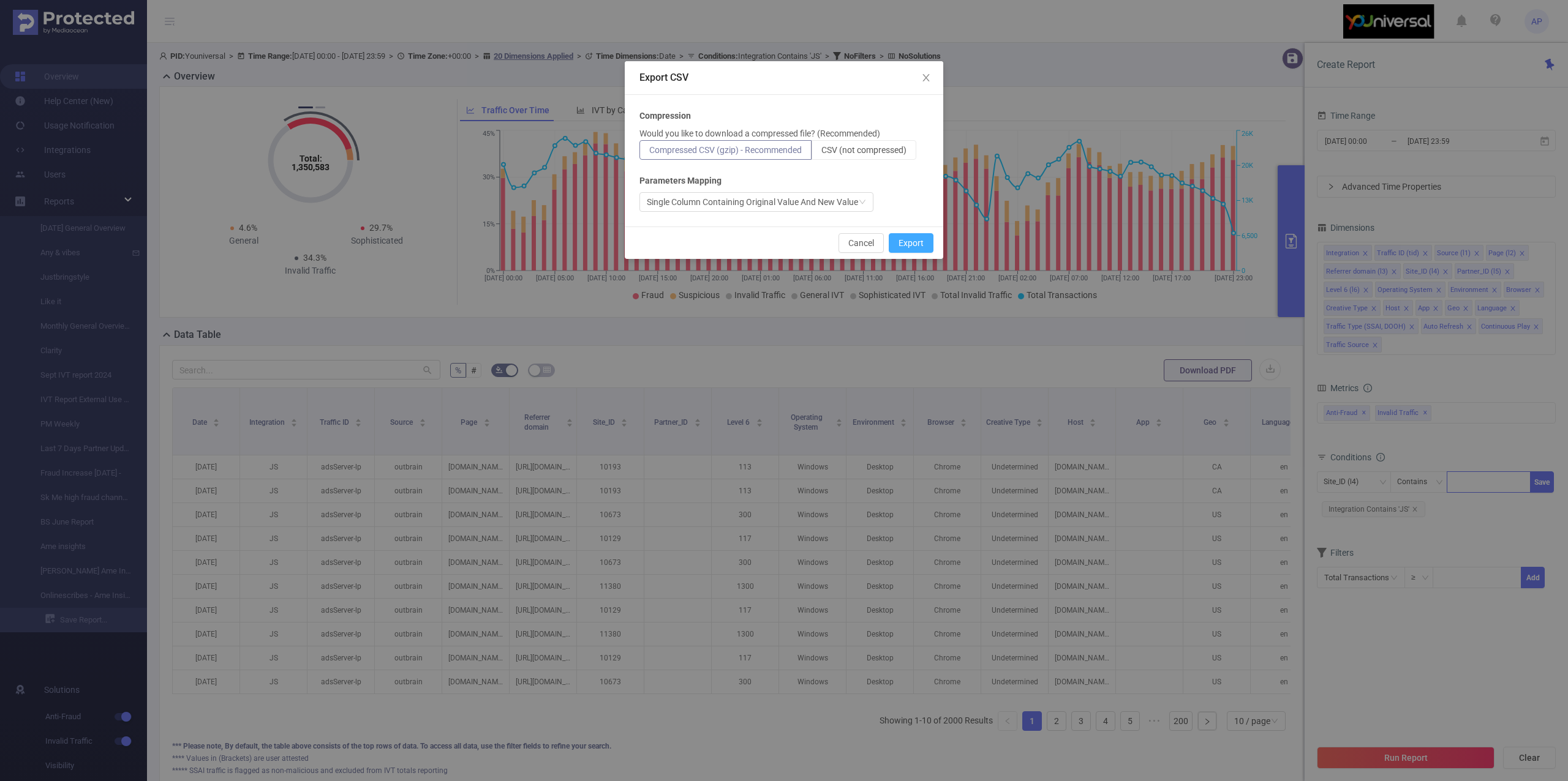
click at [920, 238] on button "Export" at bounding box center [911, 243] width 44 height 19
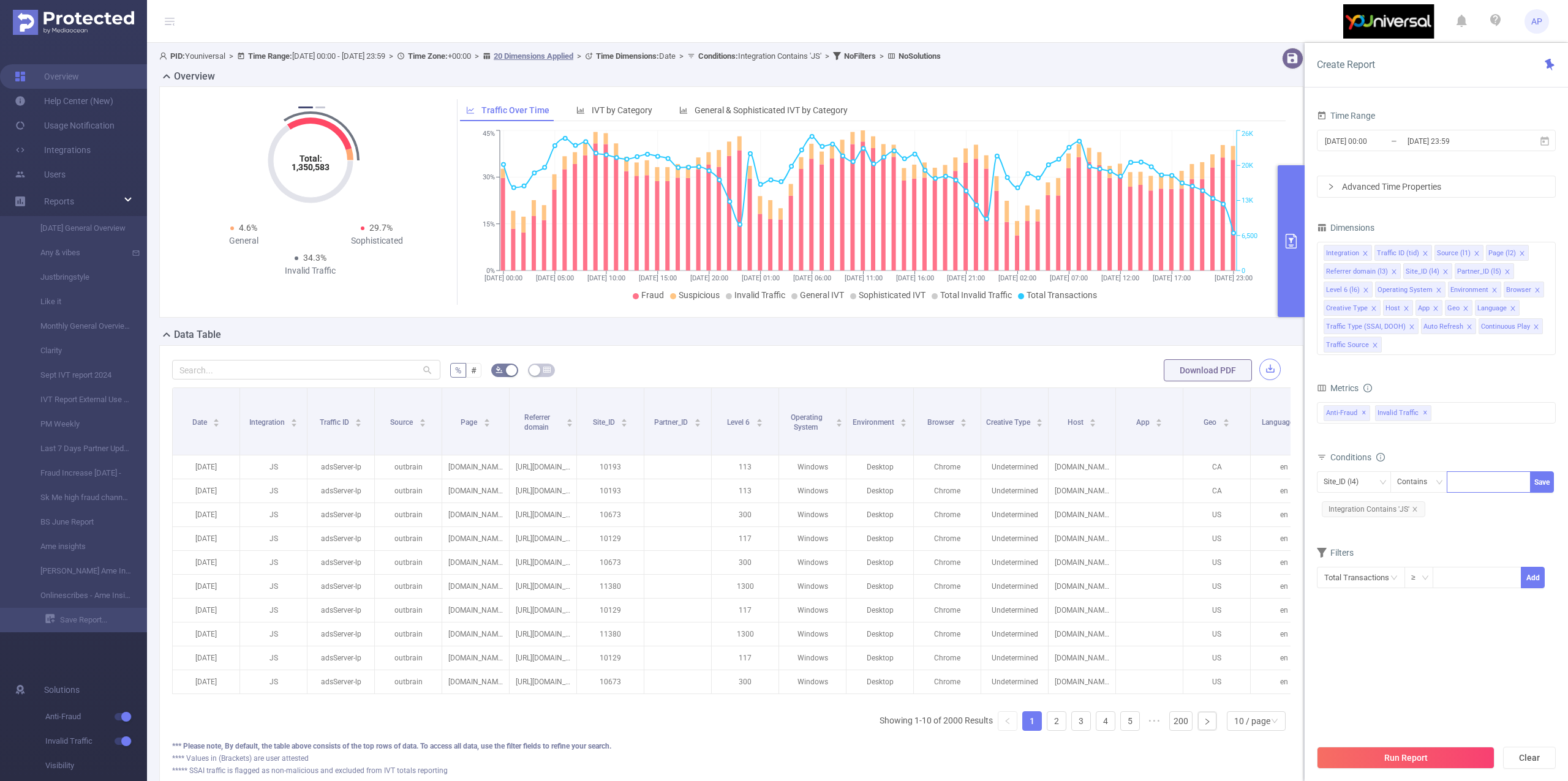
click at [1265, 371] on button "button" at bounding box center [1270, 369] width 21 height 21
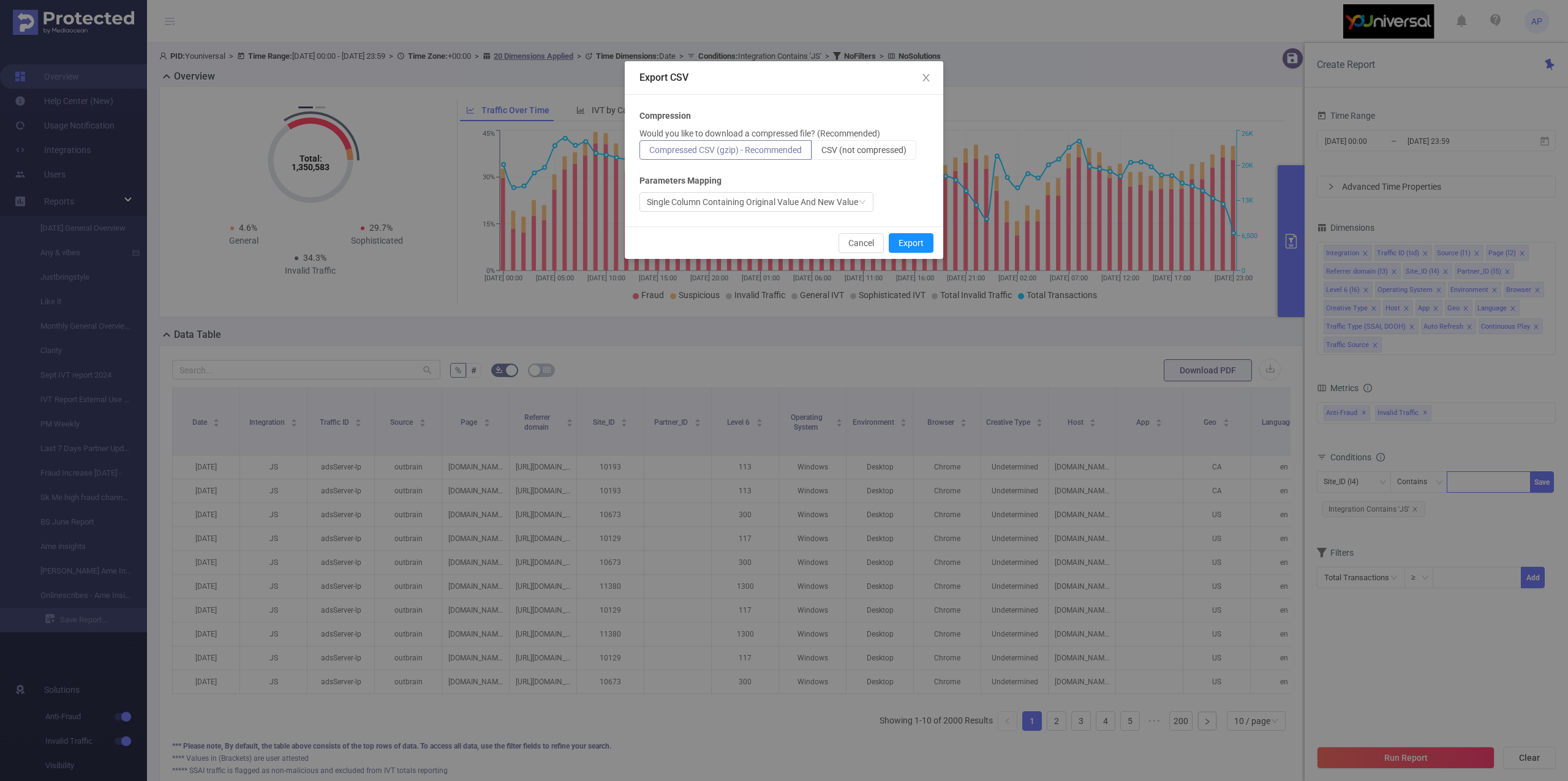
click at [864, 133] on p "Would you like to download a compressed file? (Recommended)" at bounding box center [760, 133] width 240 height 13
click at [863, 151] on span "CSV (not compressed)" at bounding box center [864, 150] width 86 height 10
click at [822, 153] on input "CSV (not compressed)" at bounding box center [822, 153] width 0 height 0
click at [918, 243] on button "Export" at bounding box center [911, 243] width 44 height 19
